Goal: Information Seeking & Learning: Learn about a topic

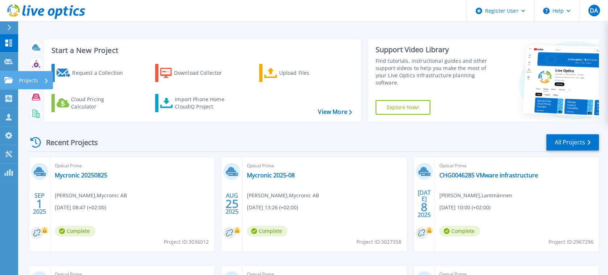
click at [8, 79] on icon at bounding box center [8, 80] width 9 height 6
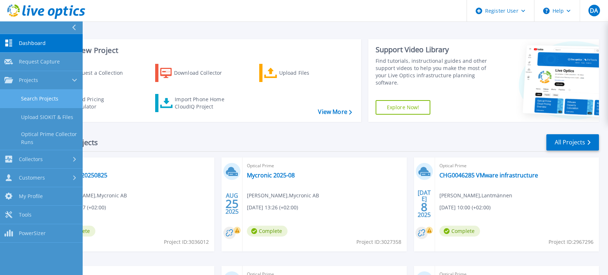
click at [25, 100] on link "Search Projects" at bounding box center [41, 99] width 83 height 18
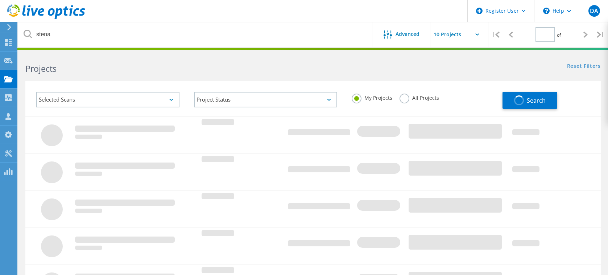
type input "1"
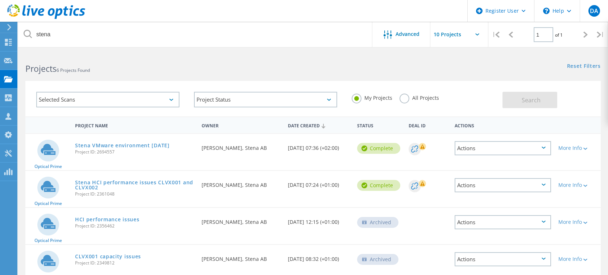
click at [403, 100] on label "All Projects" at bounding box center [419, 97] width 40 height 7
click at [0, 0] on input "All Projects" at bounding box center [0, 0] width 0 height 0
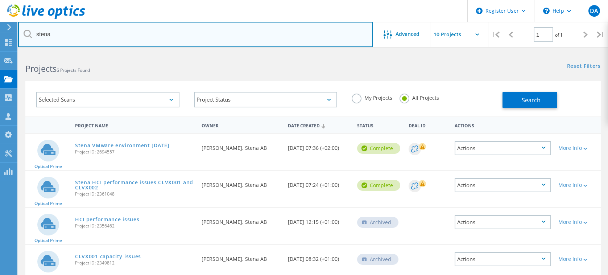
click at [103, 37] on input "stena" at bounding box center [195, 34] width 354 height 25
drag, startPoint x: 101, startPoint y: 37, endPoint x: 9, endPoint y: 33, distance: 92.1
click at [9, 53] on div "Register User \n Help Explore Helpful Articles Contact Support DA Dell User Dav…" at bounding box center [304, 219] width 608 height 332
click at [92, 38] on input "stena" at bounding box center [195, 34] width 354 height 25
type input "s"
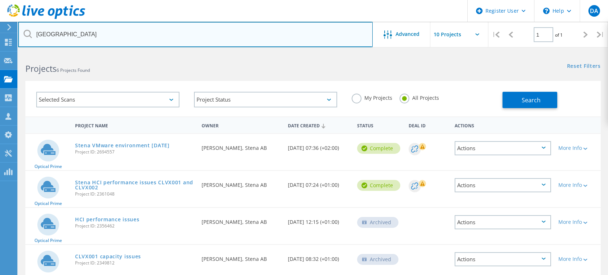
type input "engelholm"
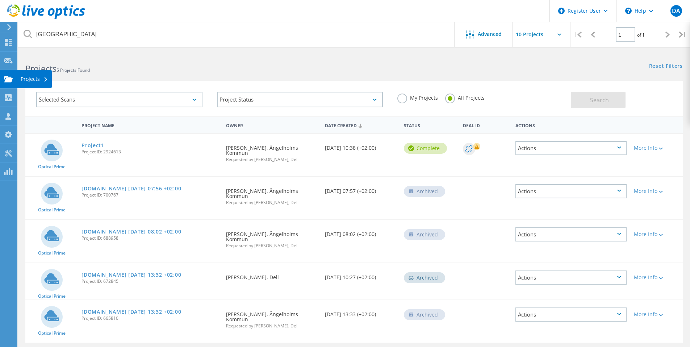
click at [9, 79] on use at bounding box center [8, 79] width 9 height 6
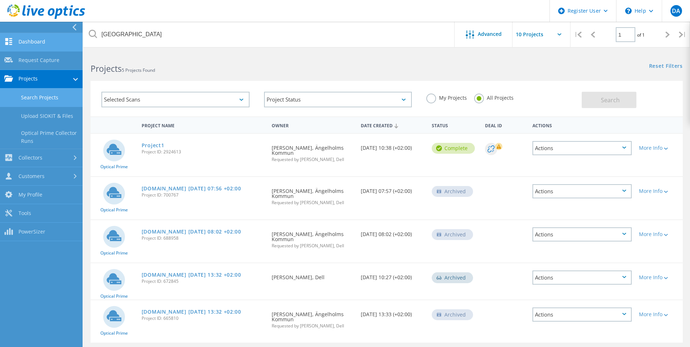
click at [31, 44] on link "Dashboard" at bounding box center [41, 42] width 83 height 18
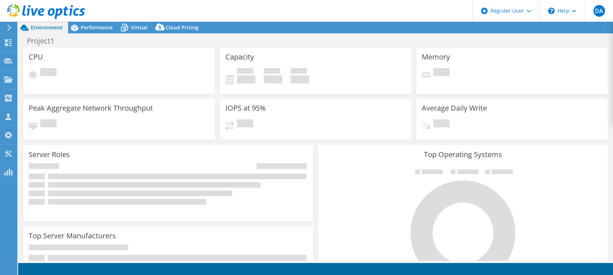
select select "USD"
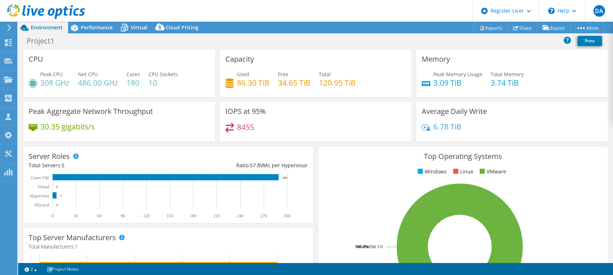
click at [360, 39] on div "Project1 Print" at bounding box center [315, 40] width 595 height 13
click at [126, 24] on icon at bounding box center [124, 25] width 5 height 3
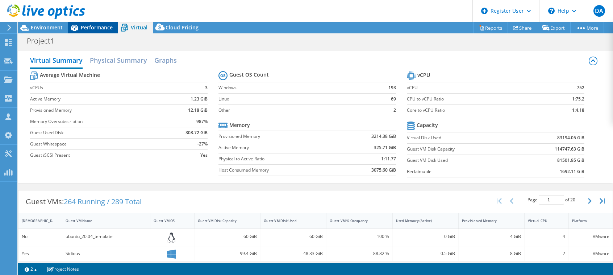
click at [96, 27] on span "Performance" at bounding box center [97, 27] width 32 height 7
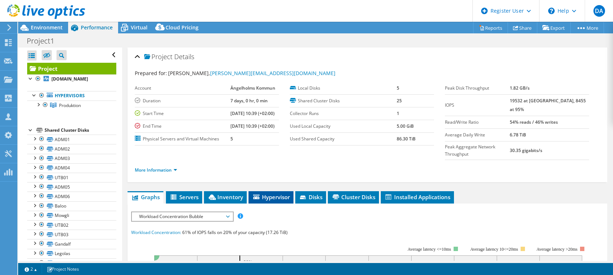
click at [271, 193] on span "Hypervisor" at bounding box center [271, 196] width 38 height 7
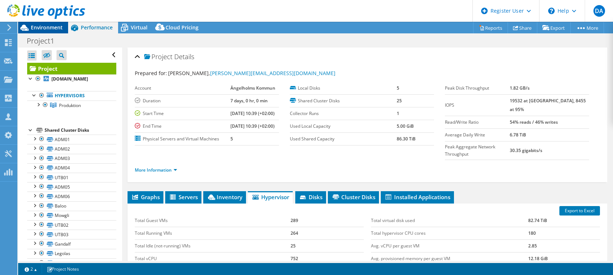
click at [43, 30] on span "Environment" at bounding box center [47, 27] width 32 height 7
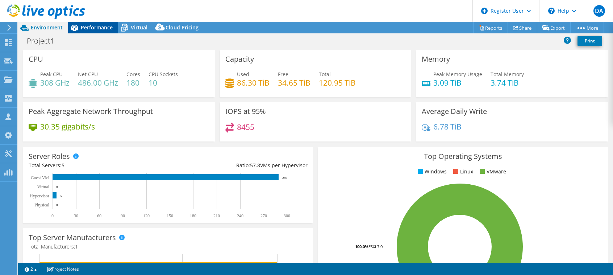
click at [86, 25] on span "Performance" at bounding box center [97, 27] width 32 height 7
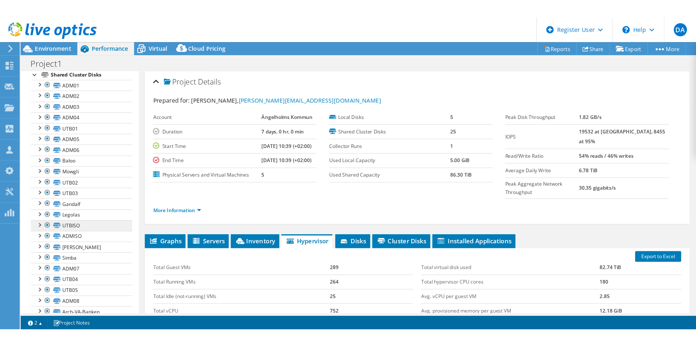
scroll to position [120, 0]
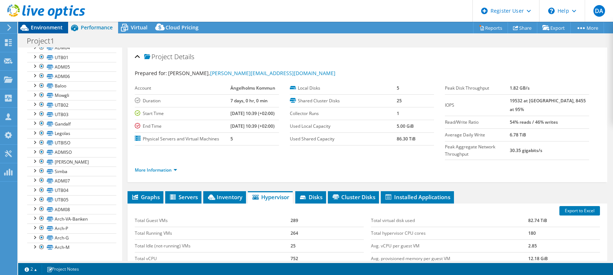
click at [45, 27] on span "Environment" at bounding box center [47, 27] width 32 height 7
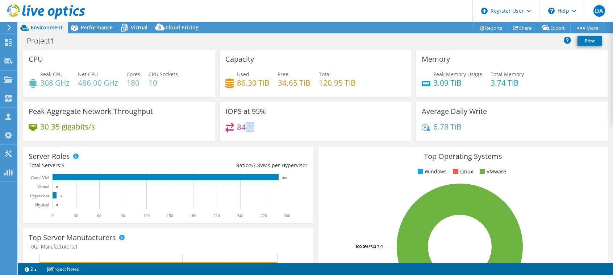
drag, startPoint x: 286, startPoint y: 128, endPoint x: 243, endPoint y: 128, distance: 42.8
click at [243, 128] on div "8455" at bounding box center [315, 130] width 181 height 16
click at [282, 128] on div "8455" at bounding box center [315, 130] width 181 height 16
click at [106, 30] on span "Performance" at bounding box center [97, 27] width 32 height 7
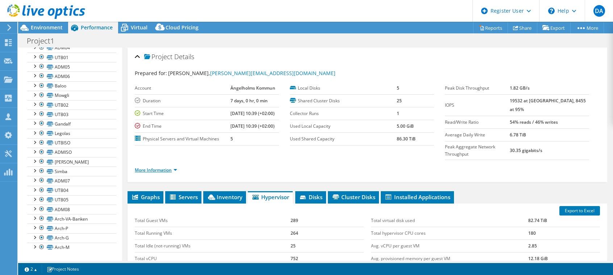
click at [174, 167] on link "More Information" at bounding box center [156, 170] width 42 height 6
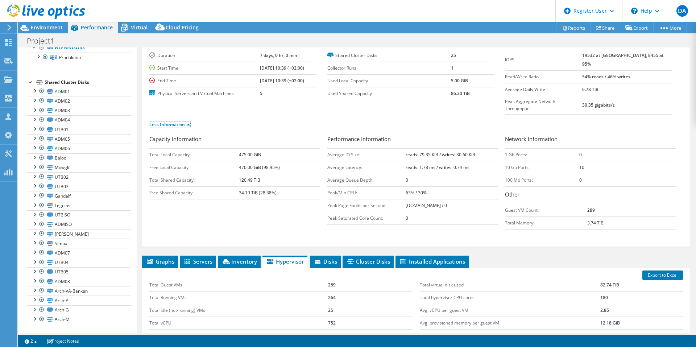
scroll to position [109, 0]
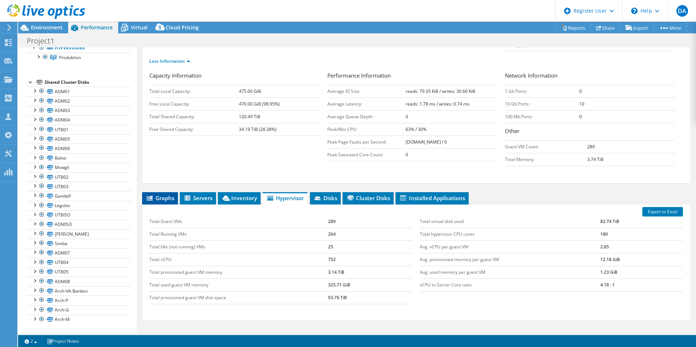
click at [167, 194] on span "Graphs" at bounding box center [160, 197] width 29 height 7
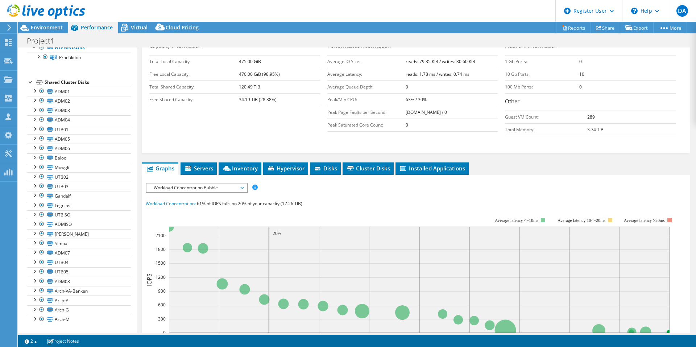
scroll to position [181, 0]
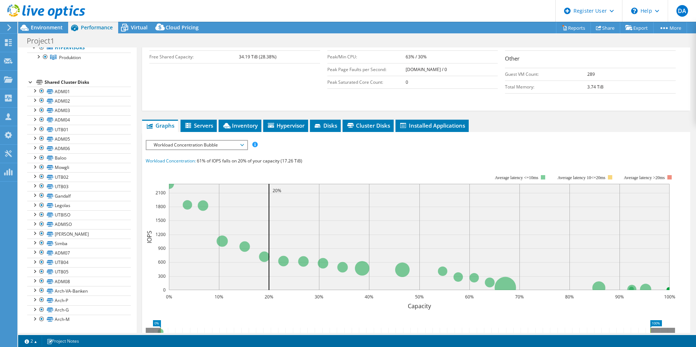
click at [234, 141] on span "Workload Concentration Bubble" at bounding box center [196, 145] width 93 height 9
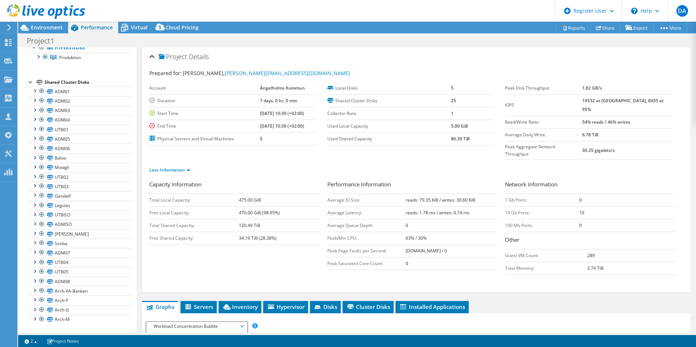
scroll to position [145, 0]
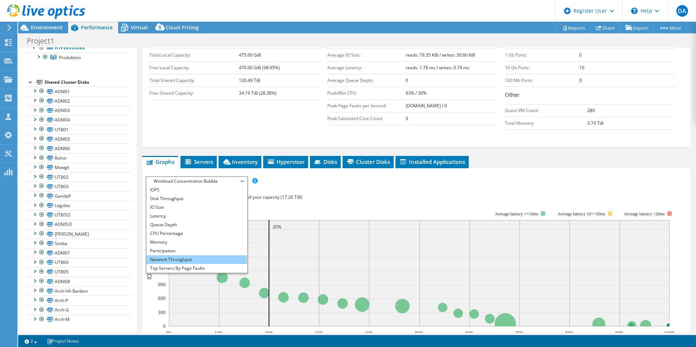
click at [188, 255] on li "Network Throughput" at bounding box center [196, 259] width 100 height 9
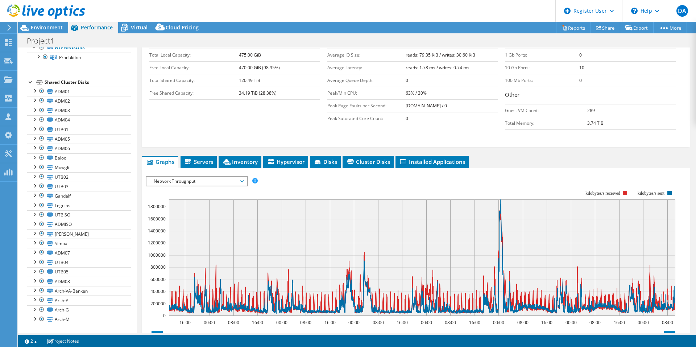
click at [245, 177] on span "Network Throughput" at bounding box center [196, 181] width 100 height 9
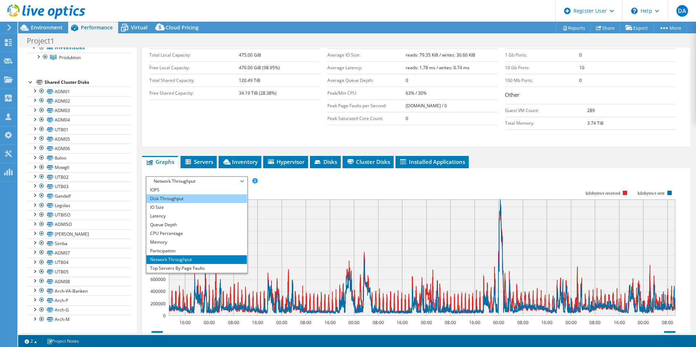
click at [194, 194] on li "Disk Throughput" at bounding box center [196, 198] width 100 height 9
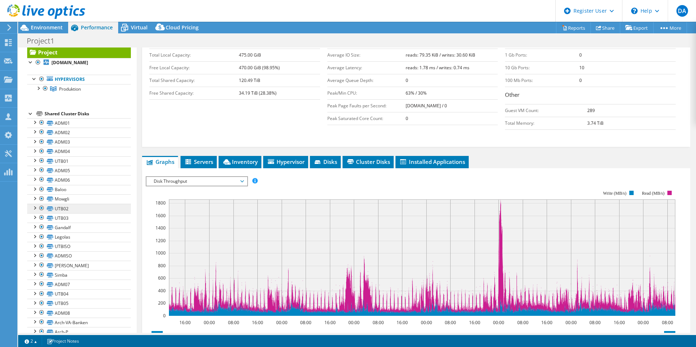
scroll to position [0, 0]
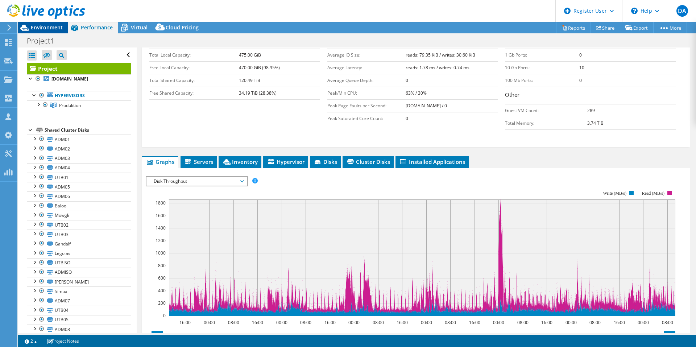
click at [48, 28] on span "Environment" at bounding box center [47, 27] width 32 height 7
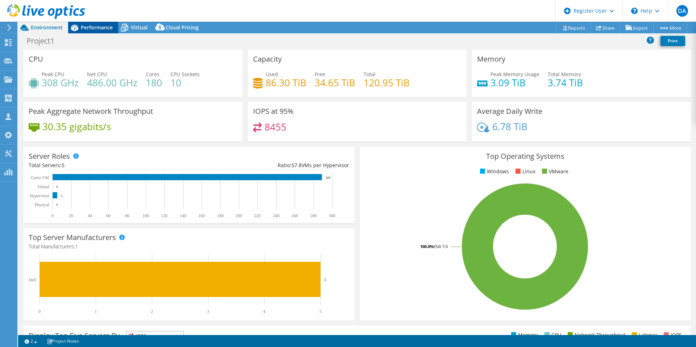
click at [99, 30] on span "Performance" at bounding box center [97, 27] width 32 height 7
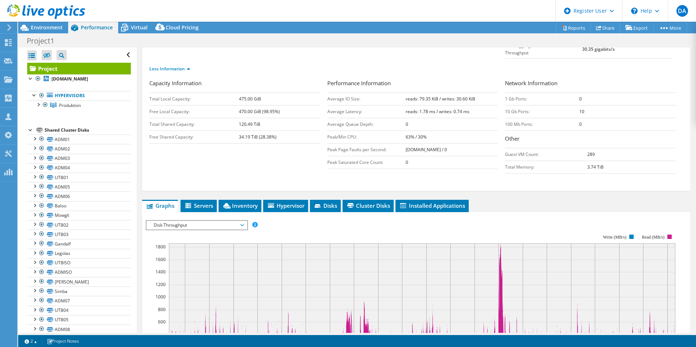
scroll to position [145, 0]
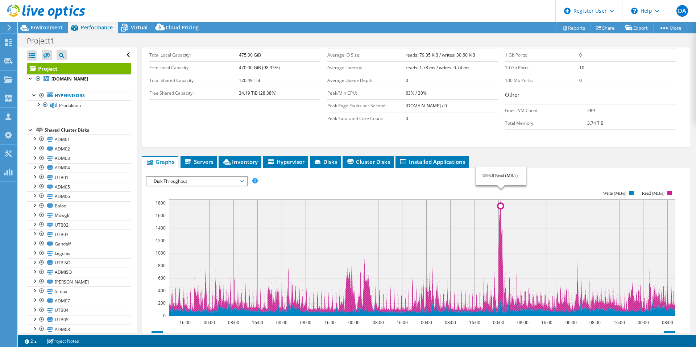
drag, startPoint x: 505, startPoint y: 179, endPoint x: 500, endPoint y: 192, distance: 14.8
click at [500, 192] on icon "16:00 00:00 08:00 16:00 00:00 08:00 16:00 00:00 08:00 16:00 00:00 08:00 16:00 0…" at bounding box center [413, 252] width 535 height 145
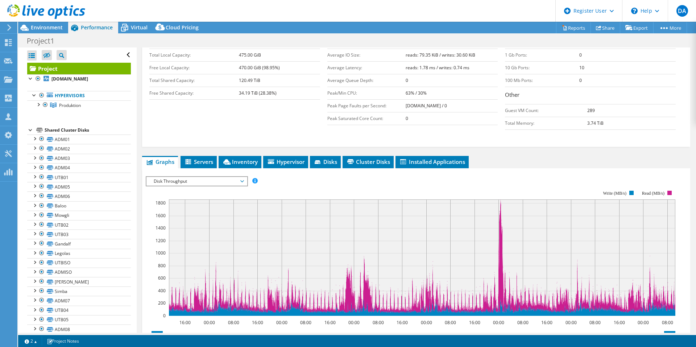
click at [390, 180] on rect at bounding box center [410, 252] width 529 height 145
click at [47, 26] on span "Environment" at bounding box center [47, 27] width 32 height 7
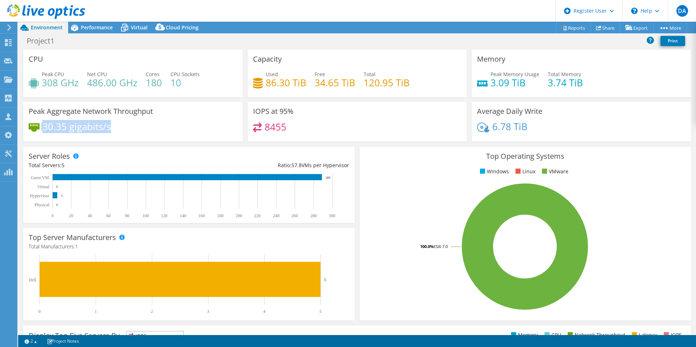
drag, startPoint x: 94, startPoint y: 131, endPoint x: 46, endPoint y: 131, distance: 48.6
click at [26, 131] on div "Peak Aggregate Network Throughput 30.35 gigabits/s" at bounding box center [132, 122] width 219 height 40
click at [176, 131] on div "30.35 gigabits/s" at bounding box center [133, 129] width 208 height 15
click at [96, 32] on div "Performance" at bounding box center [93, 28] width 50 height 12
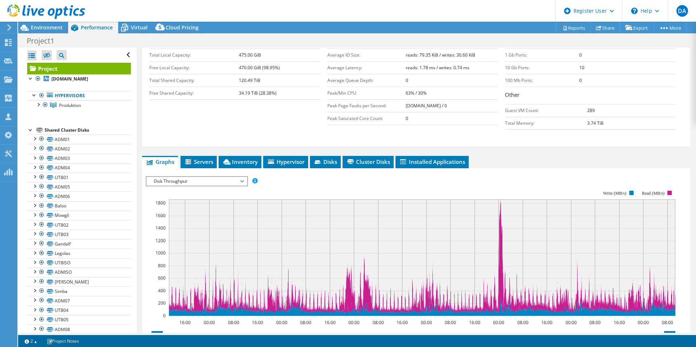
click at [199, 177] on span "Disk Throughput" at bounding box center [196, 181] width 93 height 9
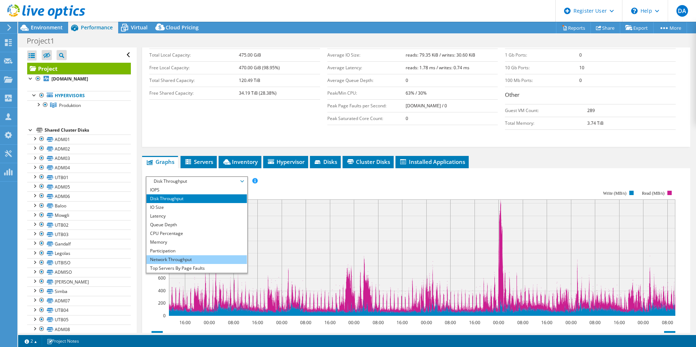
click at [186, 255] on li "Network Throughput" at bounding box center [196, 259] width 100 height 9
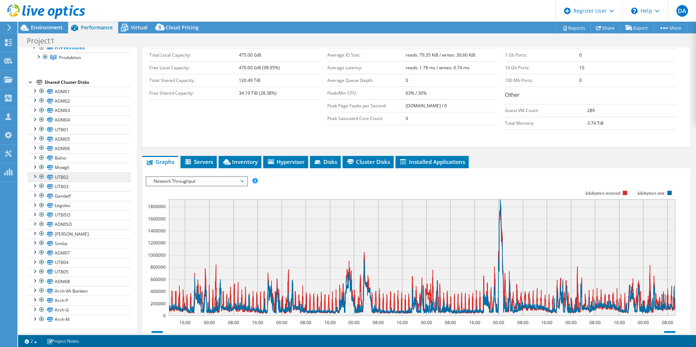
scroll to position [0, 0]
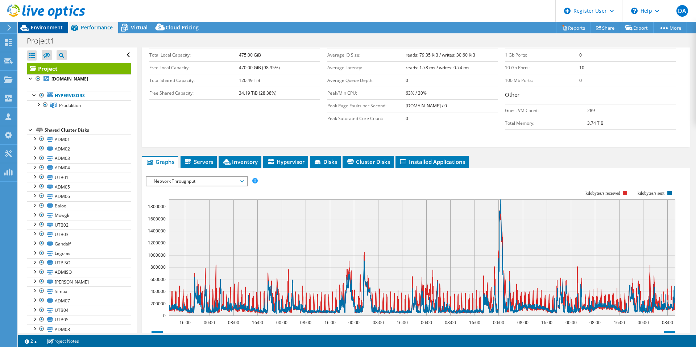
click at [46, 31] on div "Environment" at bounding box center [43, 28] width 50 height 12
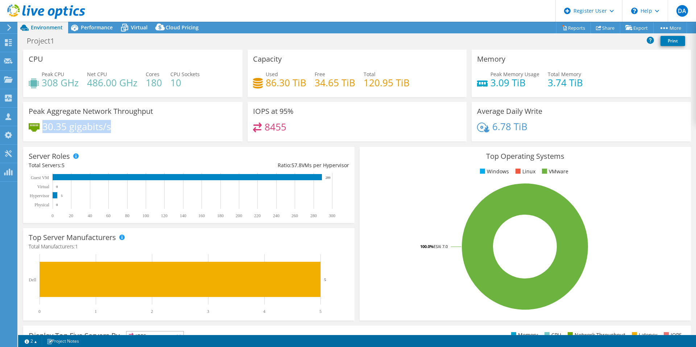
drag, startPoint x: 130, startPoint y: 131, endPoint x: 45, endPoint y: 131, distance: 85.5
click at [45, 131] on div "30.35 gigabits/s" at bounding box center [133, 129] width 208 height 15
click at [138, 130] on div "30.35 gigabits/s" at bounding box center [133, 129] width 208 height 15
drag, startPoint x: 156, startPoint y: 112, endPoint x: 83, endPoint y: 110, distance: 72.9
click at [83, 110] on div "Peak Aggregate Network Throughput 30.35 gigabits/s" at bounding box center [132, 122] width 219 height 40
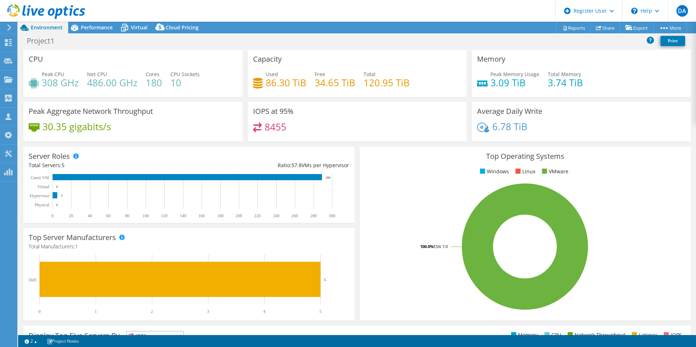
click at [130, 133] on div "30.35 gigabits/s" at bounding box center [133, 129] width 208 height 15
click at [97, 28] on span "Performance" at bounding box center [97, 27] width 32 height 7
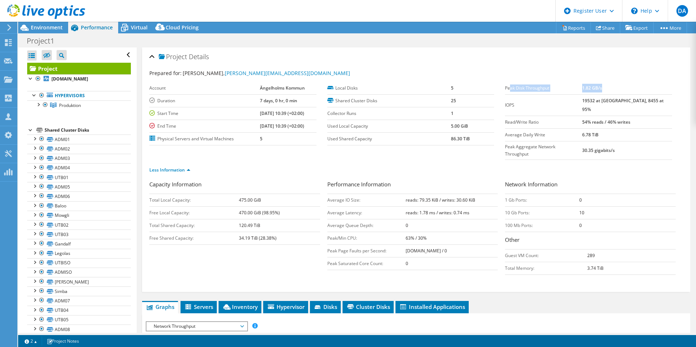
drag, startPoint x: 507, startPoint y: 88, endPoint x: 627, endPoint y: 87, distance: 120.0
click at [613, 87] on tr "Peak Disk Throughput 1.82 GB/s" at bounding box center [588, 88] width 167 height 13
click at [613, 87] on td "1.82 GB/s" at bounding box center [627, 88] width 90 height 13
drag, startPoint x: 622, startPoint y: 92, endPoint x: 587, endPoint y: 90, distance: 35.2
click at [587, 90] on tr "Peak Disk Throughput 1.82 GB/s" at bounding box center [588, 88] width 167 height 13
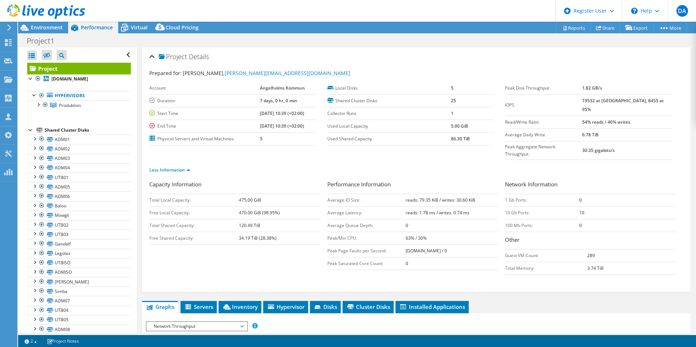
click at [582, 86] on label "Peak Disk Throughput" at bounding box center [543, 87] width 77 height 7
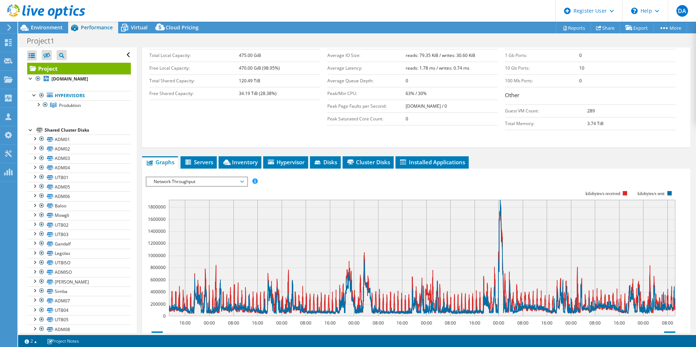
scroll to position [145, 0]
click at [238, 177] on span "Network Throughput" at bounding box center [196, 181] width 93 height 9
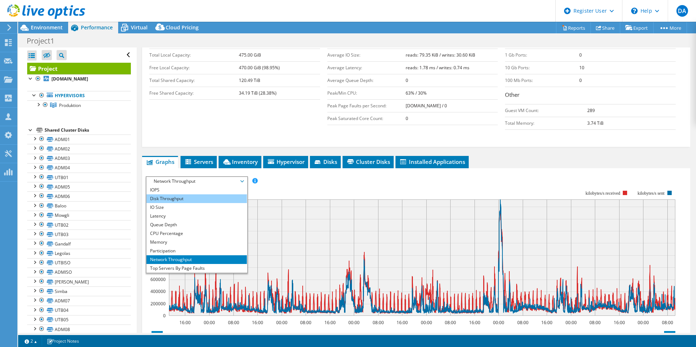
click at [195, 194] on li "Disk Throughput" at bounding box center [196, 198] width 100 height 9
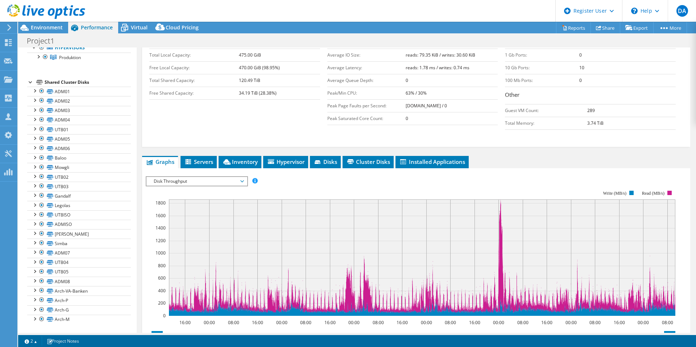
click at [239, 177] on span "Disk Throughput" at bounding box center [196, 181] width 93 height 9
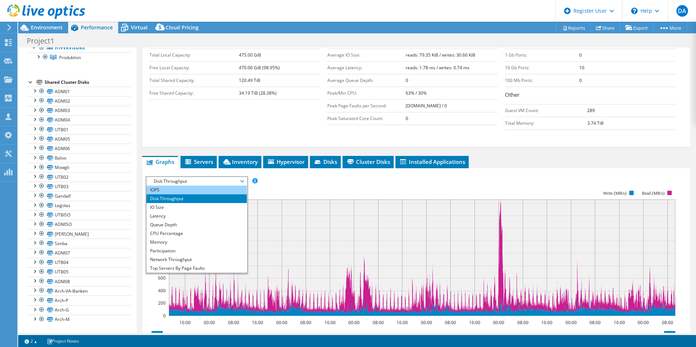
click at [193, 186] on li "IOPS" at bounding box center [196, 190] width 100 height 9
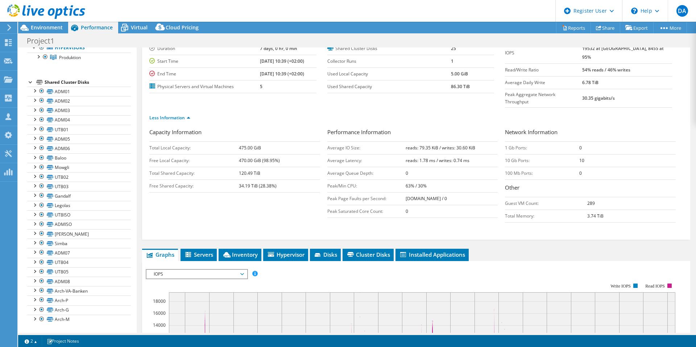
scroll to position [36, 0]
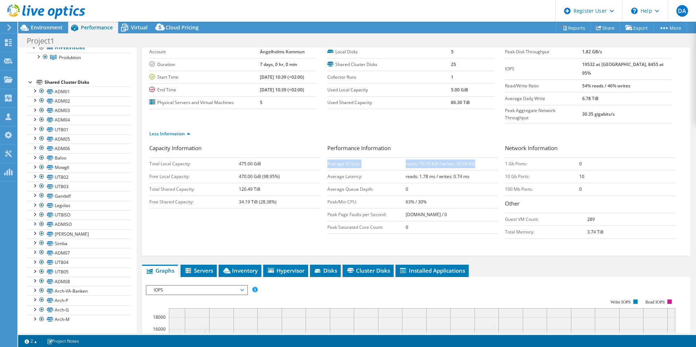
drag, startPoint x: 476, startPoint y: 151, endPoint x: 388, endPoint y: 142, distance: 88.5
click at [388, 144] on div "Performance Information Average IO Size: reads: 79.35 KiB / writes: 30.60 KiB A…" at bounding box center [416, 189] width 178 height 90
drag, startPoint x: 474, startPoint y: 160, endPoint x: 325, endPoint y: 152, distance: 148.8
click at [327, 157] on tbody "Average IO Size: reads: 79.35 KiB / writes: 30.60 KiB Average Latency: reads: 1…" at bounding box center [412, 195] width 171 height 76
drag, startPoint x: 325, startPoint y: 152, endPoint x: 409, endPoint y: 160, distance: 84.1
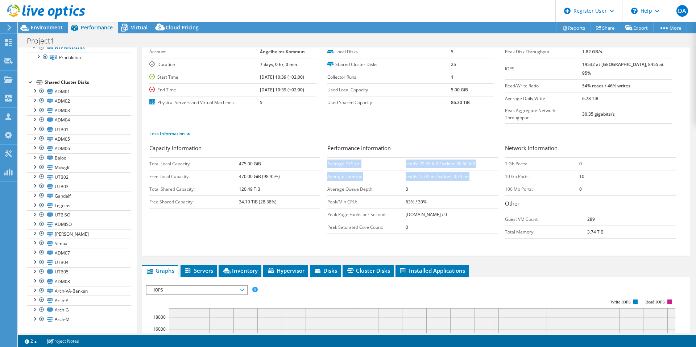
click at [327, 157] on td "Average IO Size:" at bounding box center [366, 163] width 78 height 13
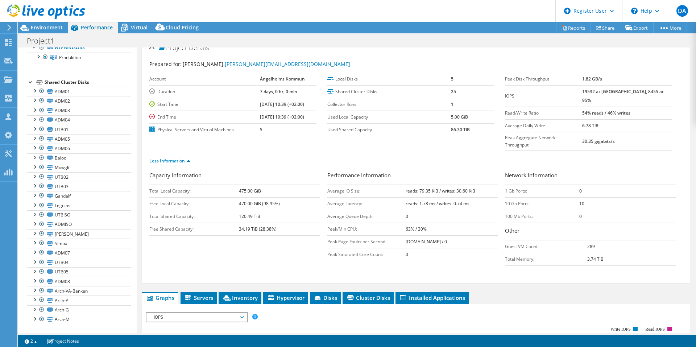
scroll to position [0, 0]
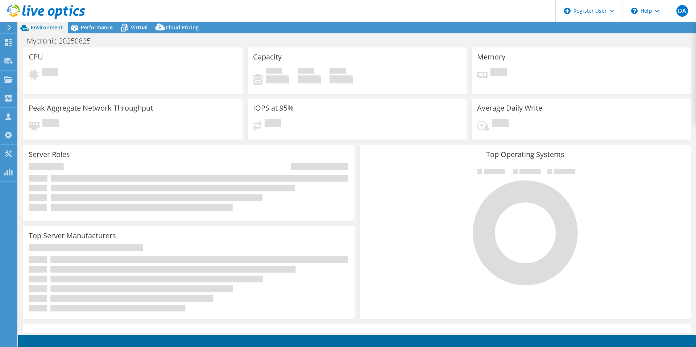
select select "EUFrankfurt"
select select "USD"
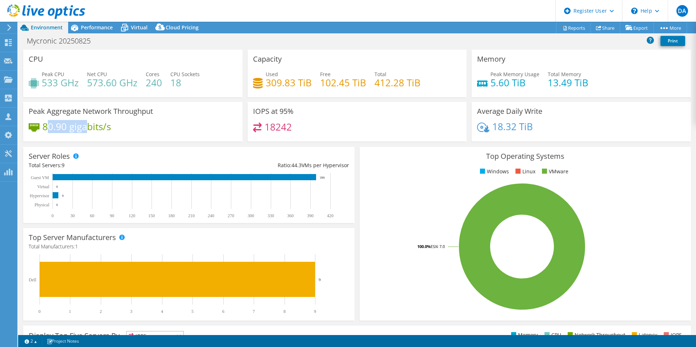
drag, startPoint x: 45, startPoint y: 127, endPoint x: 87, endPoint y: 126, distance: 41.3
click at [87, 126] on h4 "80.90 gigabits/s" at bounding box center [76, 126] width 68 height 8
click at [129, 130] on div "80.90 gigabits/s" at bounding box center [133, 129] width 208 height 15
click at [102, 28] on span "Performance" at bounding box center [97, 27] width 32 height 7
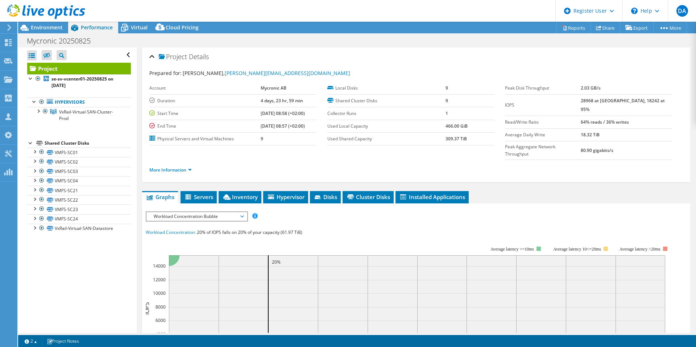
drag, startPoint x: 621, startPoint y: 87, endPoint x: 586, endPoint y: 87, distance: 35.2
click at [586, 87] on tr "Peak Disk Throughput 2.03 GB/s" at bounding box center [588, 88] width 167 height 13
click at [581, 87] on label "Peak Disk Throughput" at bounding box center [543, 87] width 76 height 7
drag, startPoint x: 626, startPoint y: 86, endPoint x: 591, endPoint y: 88, distance: 34.5
click at [591, 88] on tr "Peak Disk Throughput 2.03 GB/s" at bounding box center [588, 88] width 167 height 13
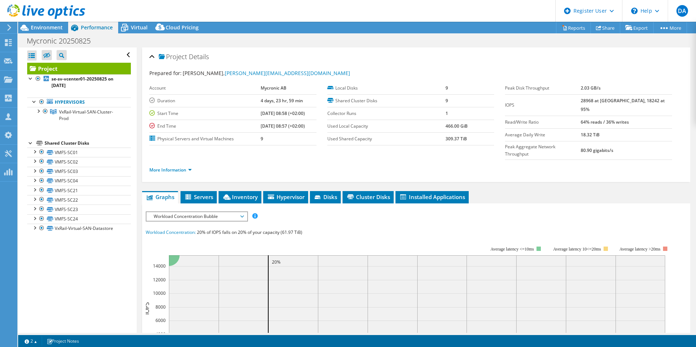
click at [624, 82] on td "2.03 GB/s" at bounding box center [626, 88] width 91 height 13
